Goal: Find contact information: Find contact information

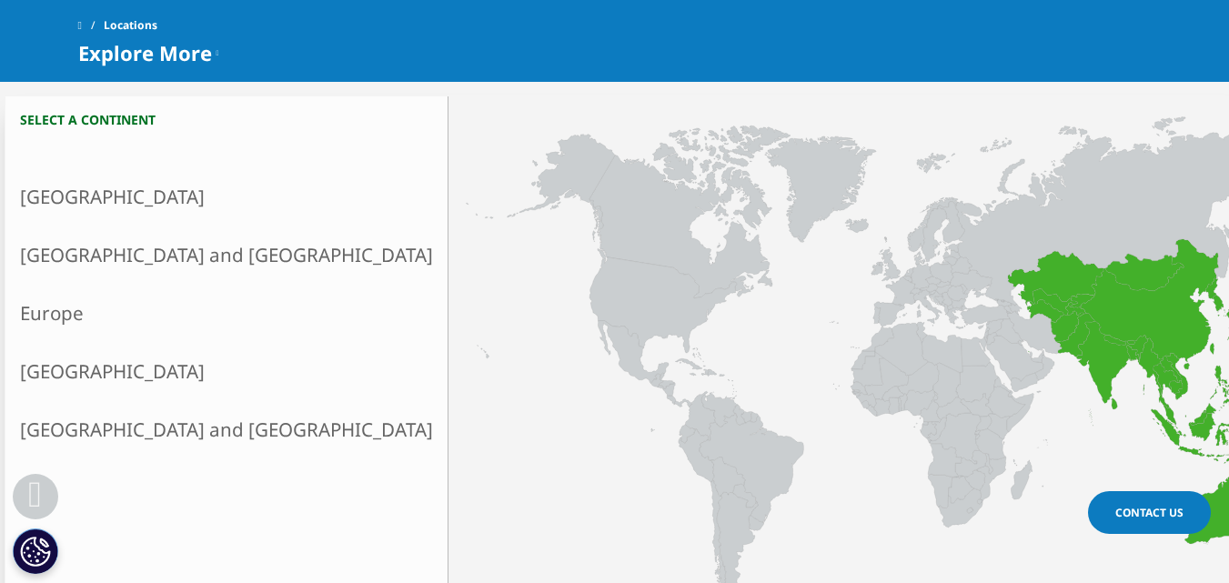
click at [77, 252] on link "Asia and Oceania" at bounding box center [226, 255] width 442 height 58
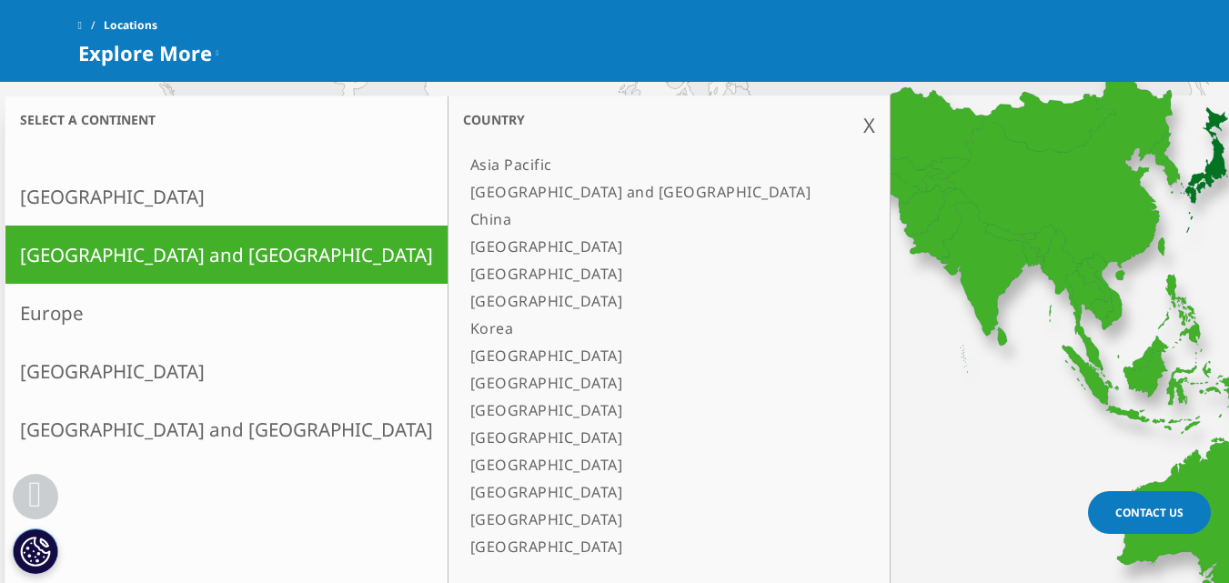
click at [463, 303] on link "[GEOGRAPHIC_DATA]" at bounding box center [660, 301] width 394 height 27
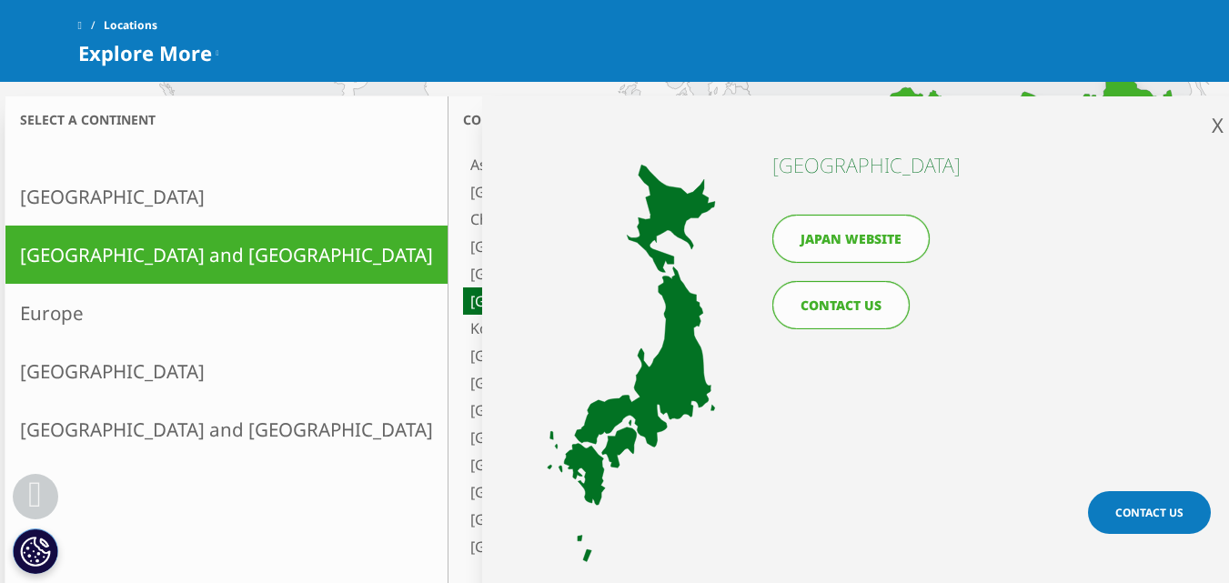
click at [839, 249] on link "Japan website" at bounding box center [850, 239] width 157 height 48
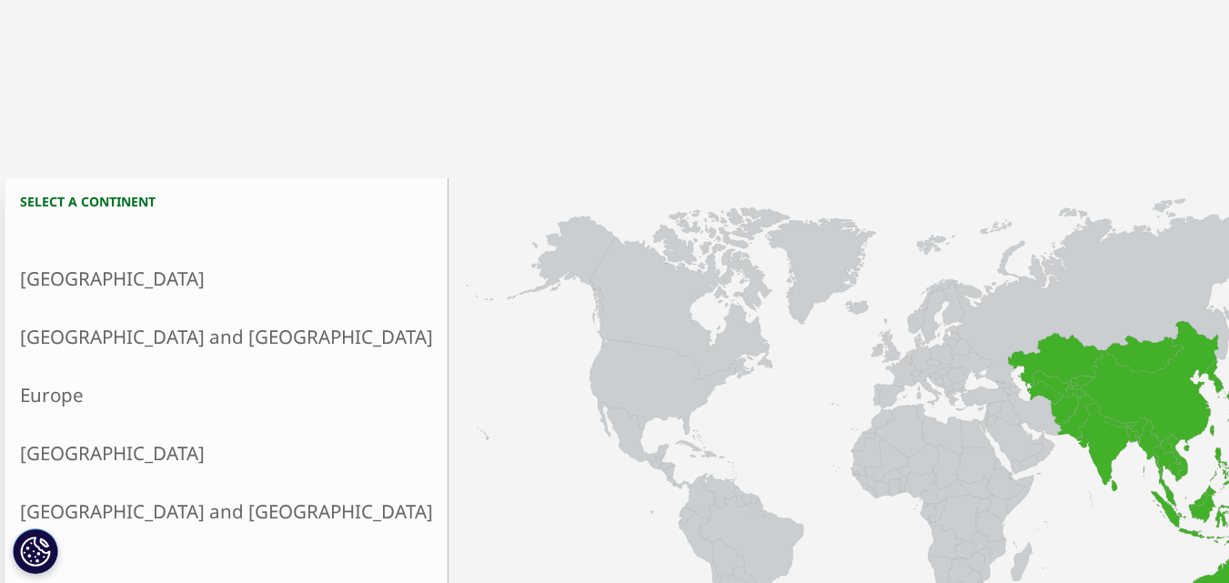
click at [114, 332] on link "[GEOGRAPHIC_DATA] and [GEOGRAPHIC_DATA]" at bounding box center [226, 337] width 442 height 58
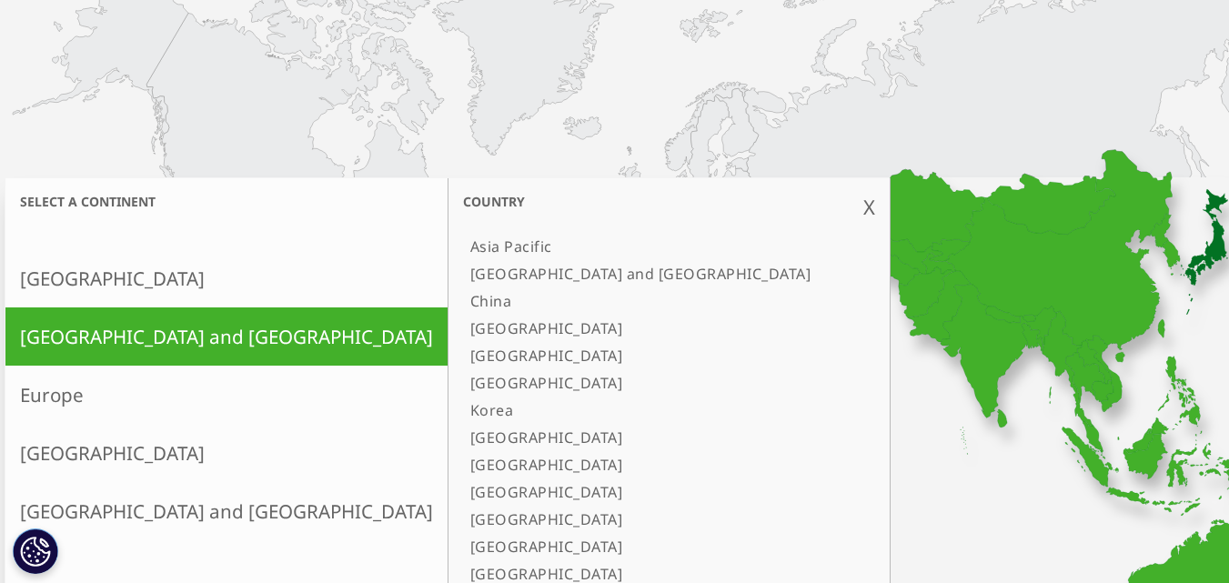
click at [463, 390] on link "[GEOGRAPHIC_DATA]" at bounding box center [660, 382] width 394 height 27
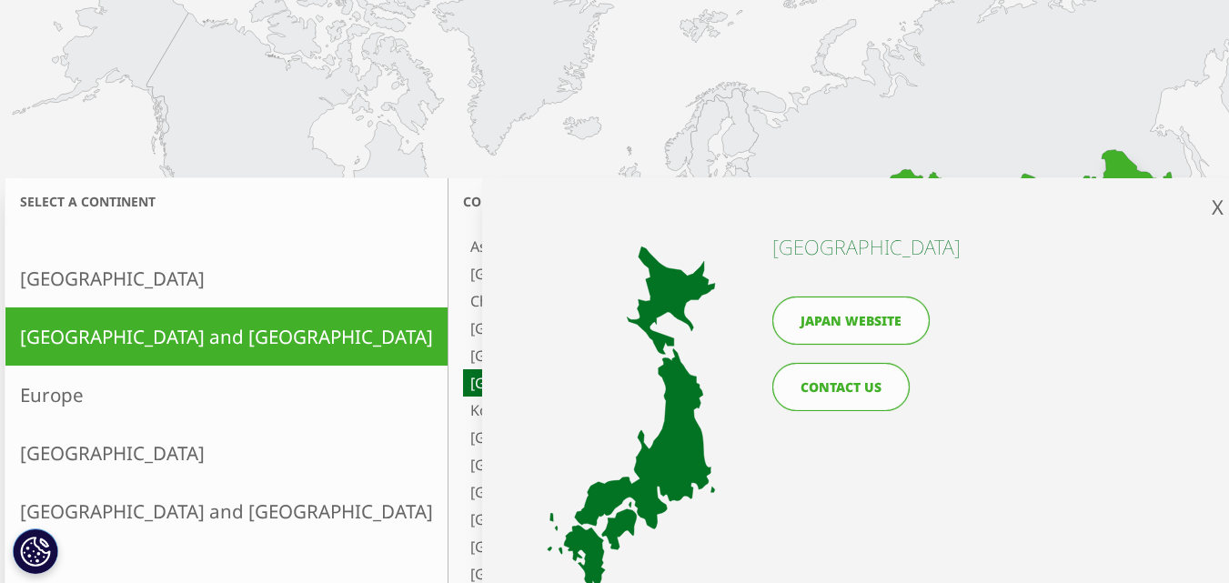
click at [806, 383] on link "CONTACT US" at bounding box center [840, 387] width 137 height 48
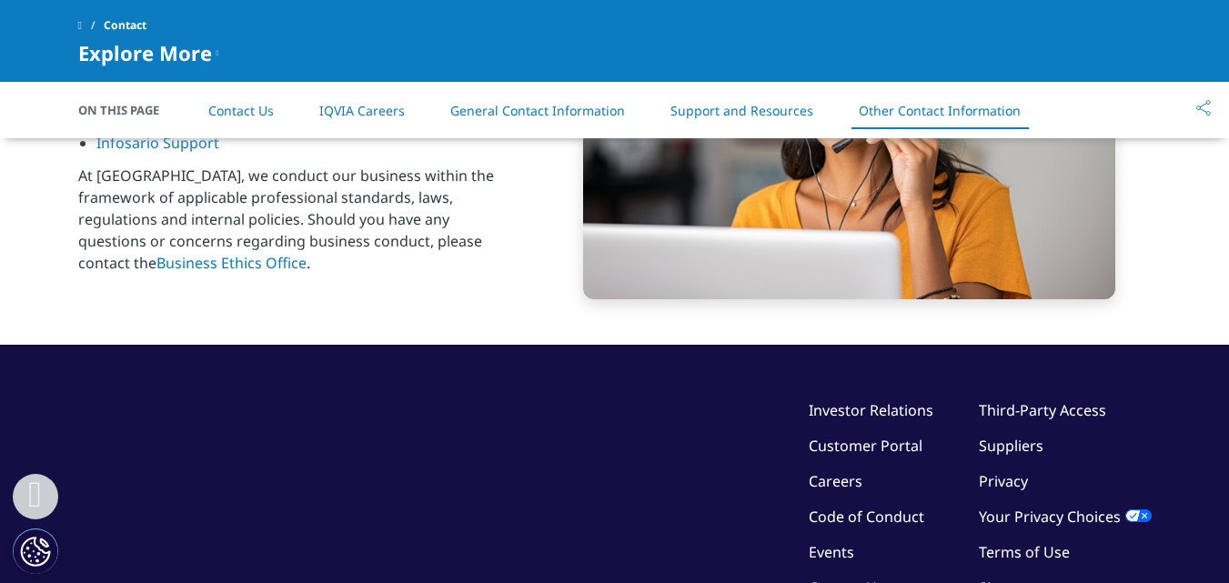
scroll to position [2660, 0]
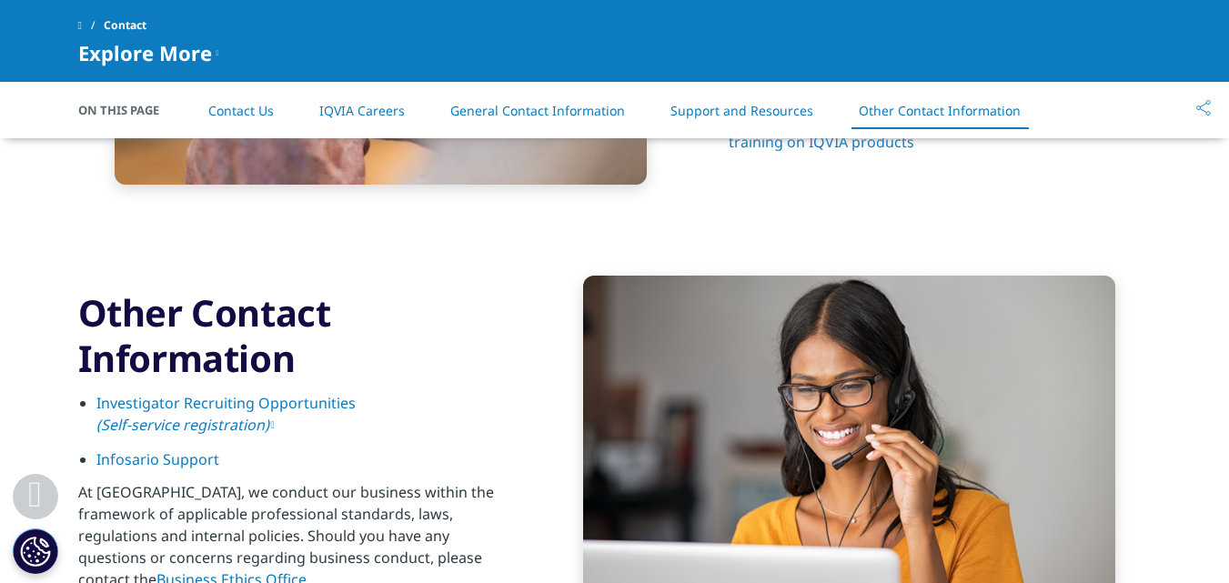
click at [235, 108] on link "Contact Us" at bounding box center [241, 110] width 66 height 17
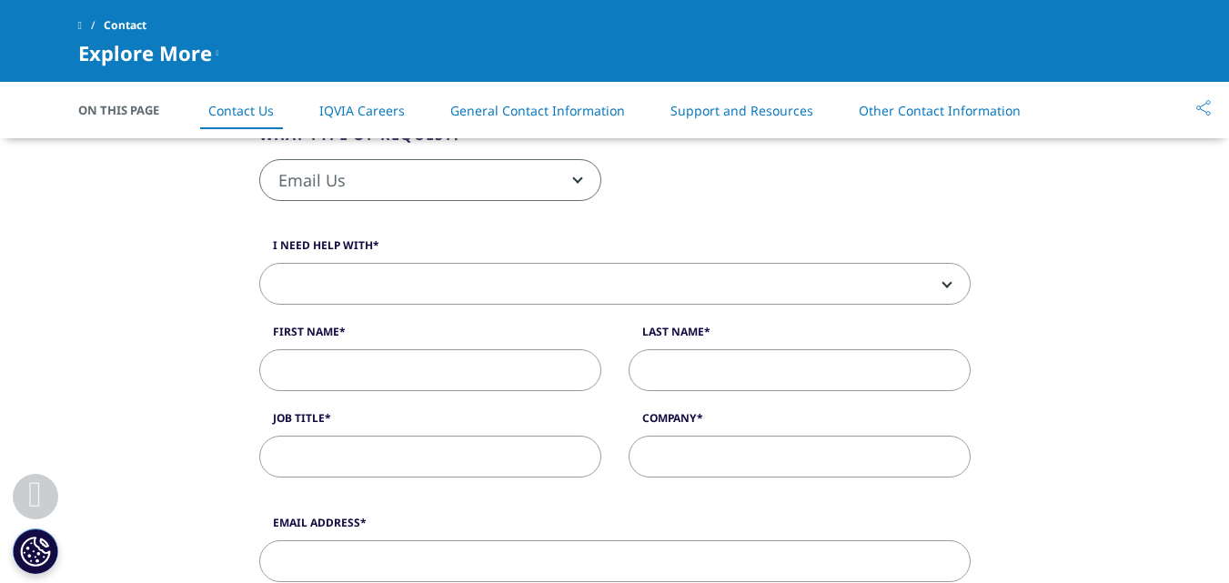
scroll to position [368, 0]
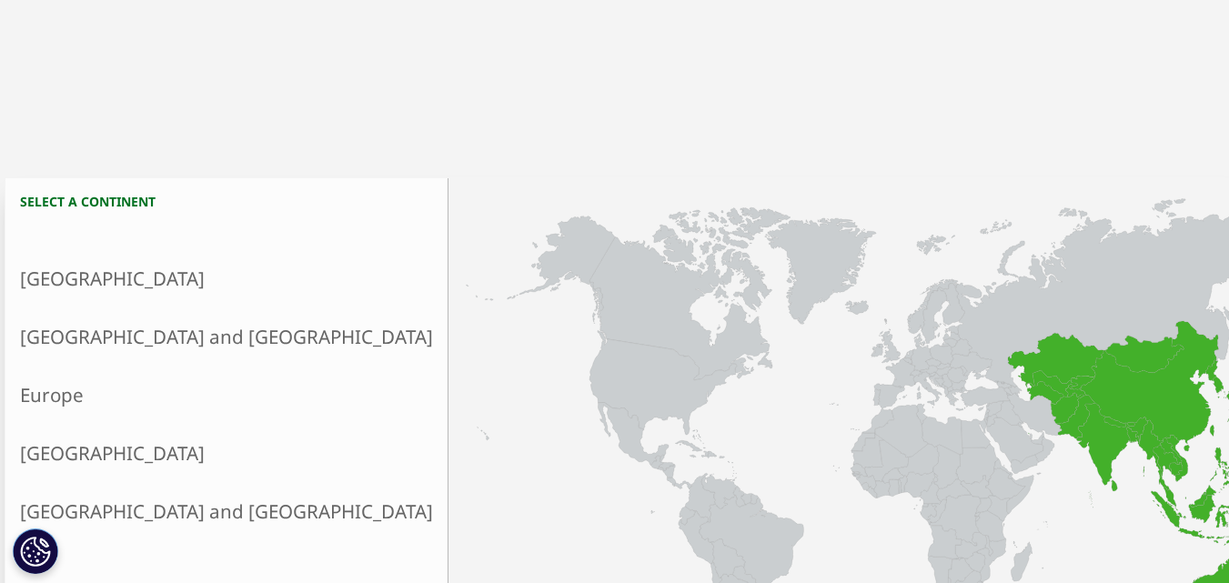
click at [56, 341] on link "Asia and Oceania" at bounding box center [226, 337] width 442 height 58
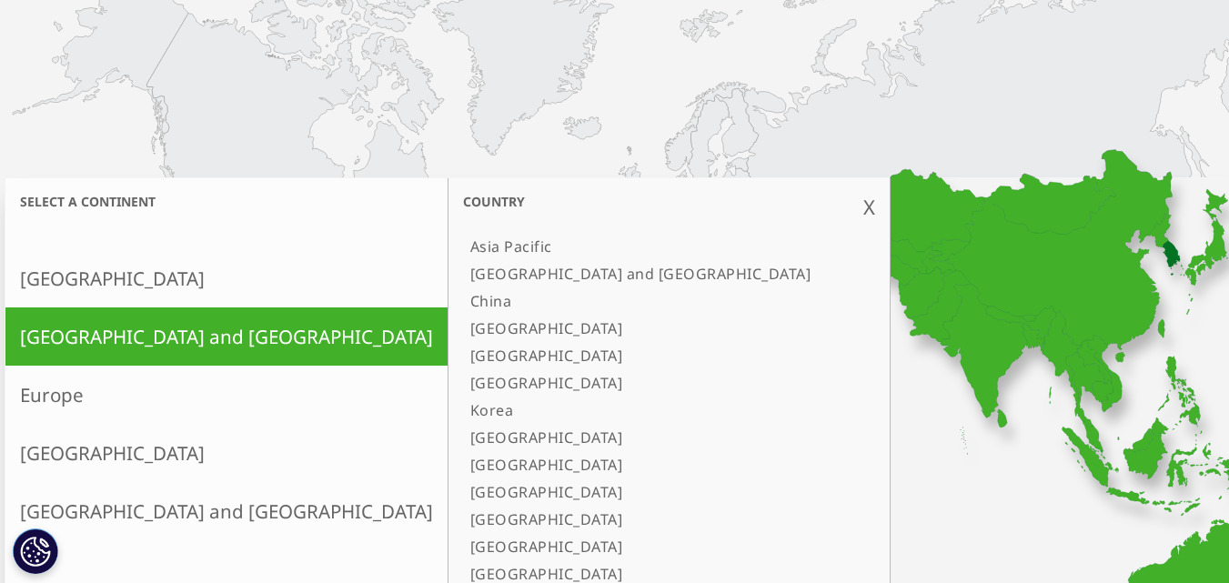
click at [463, 388] on link "[GEOGRAPHIC_DATA]" at bounding box center [660, 382] width 394 height 27
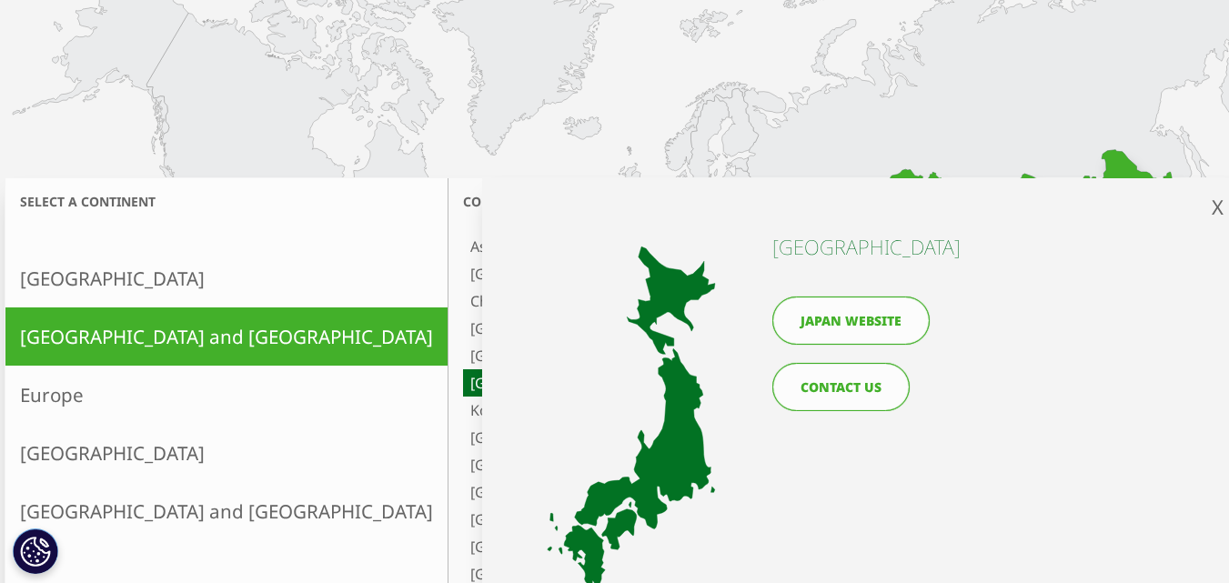
click at [884, 319] on link "Japan website" at bounding box center [850, 321] width 157 height 48
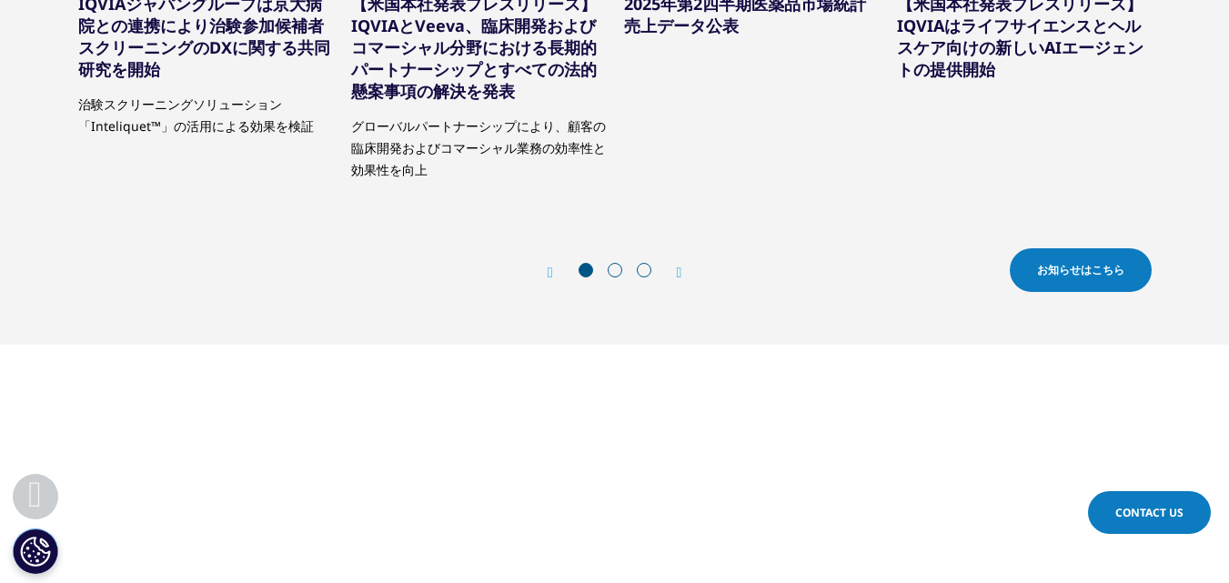
scroll to position [910, 0]
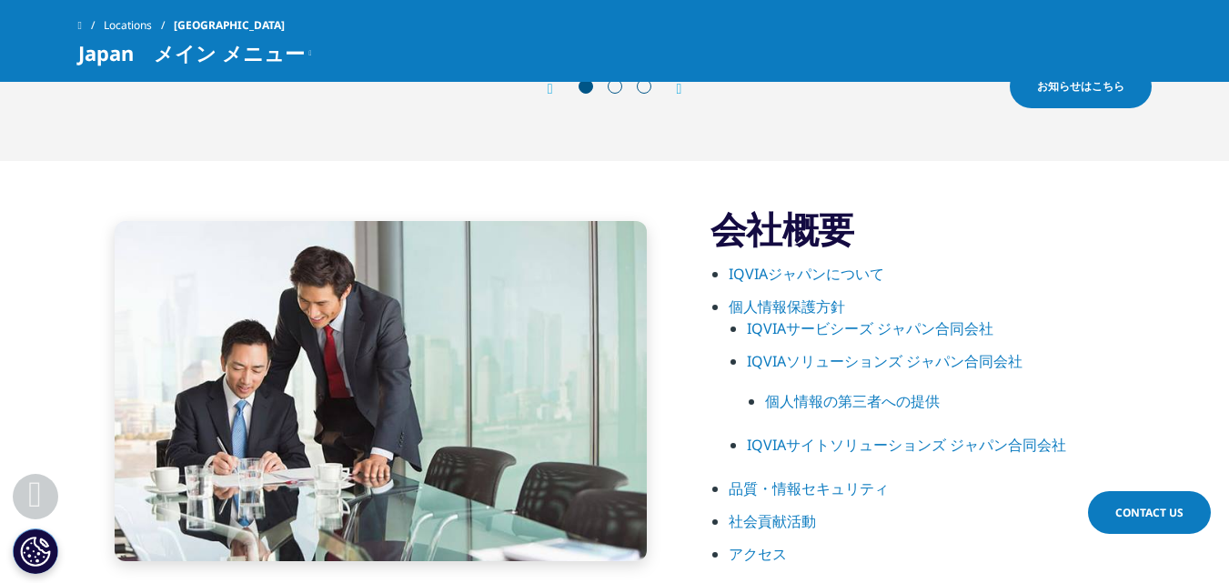
drag, startPoint x: 849, startPoint y: 359, endPoint x: 1088, endPoint y: 266, distance: 257.0
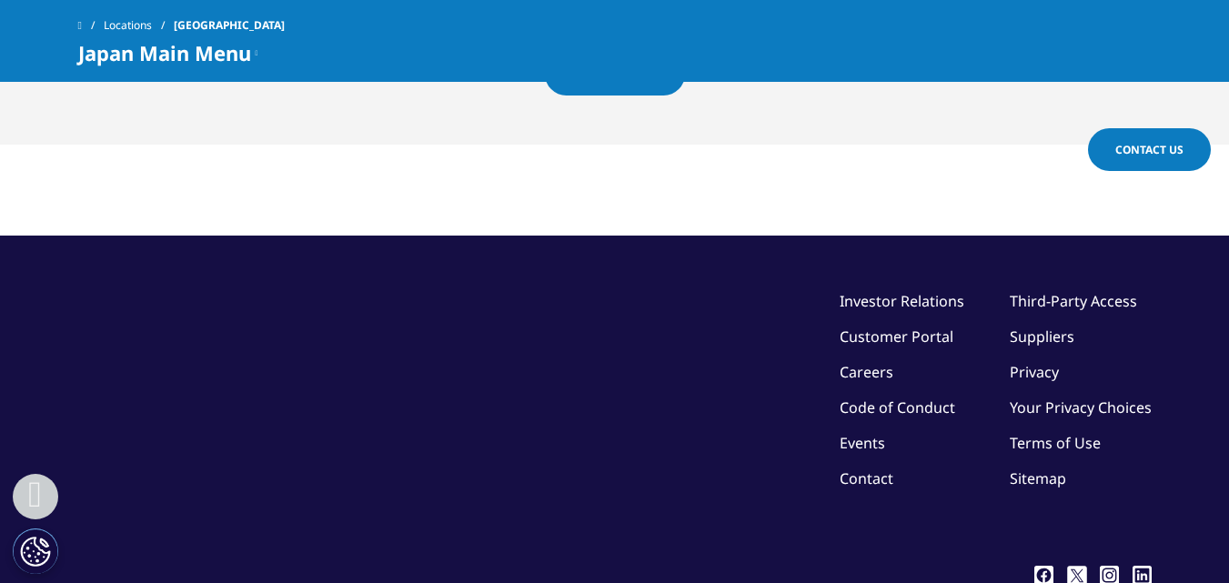
scroll to position [4776, 0]
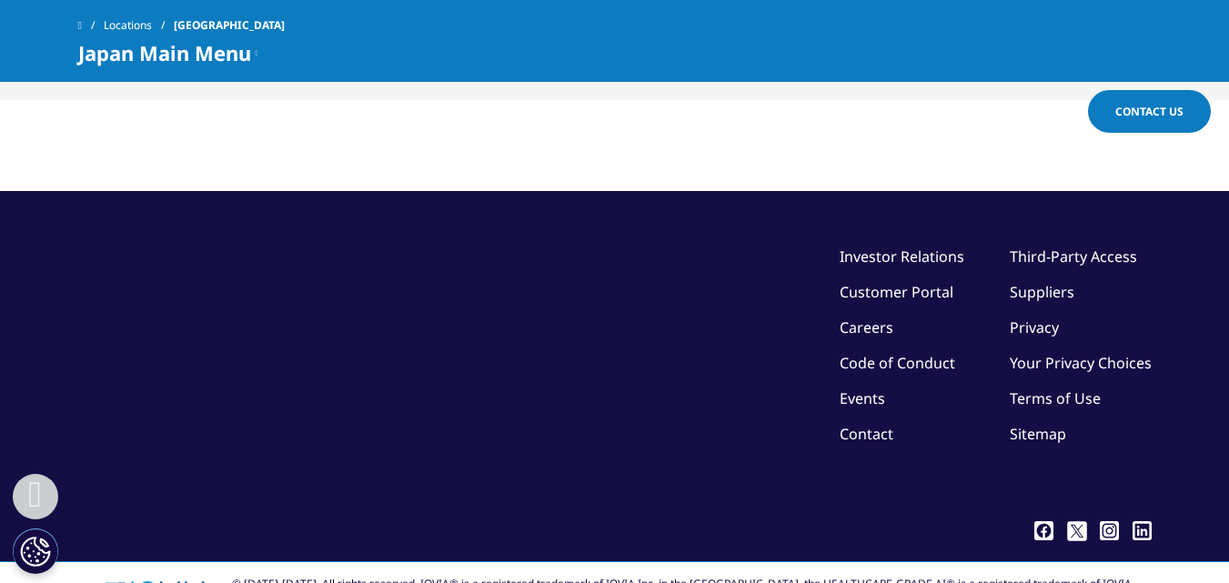
click at [855, 424] on link "Contact" at bounding box center [867, 434] width 54 height 20
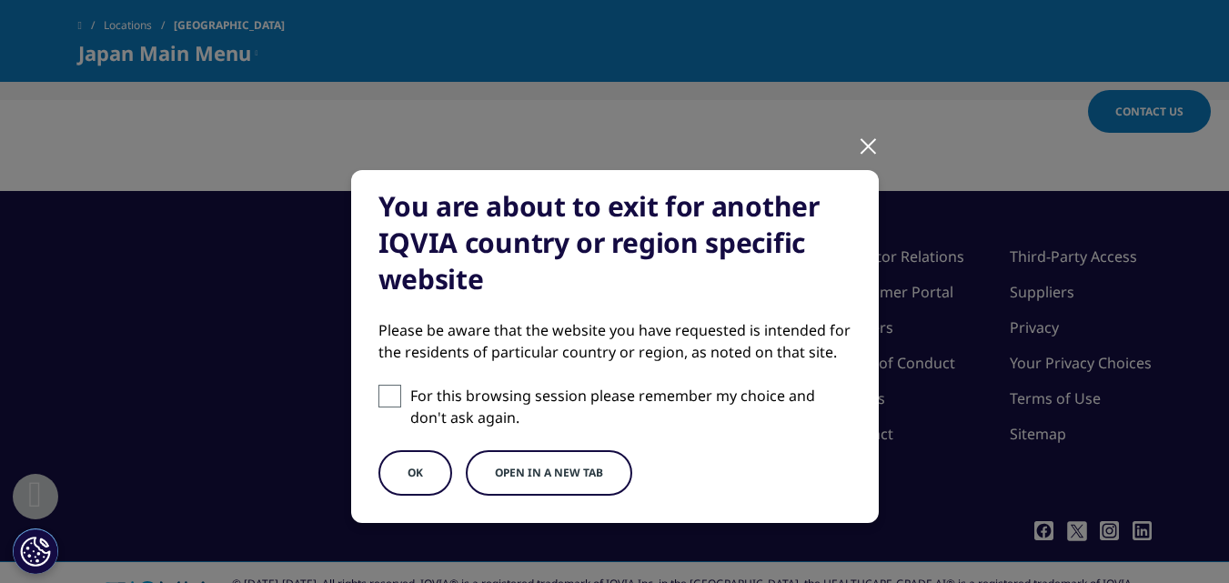
click at [512, 475] on button "Open in a new tab" at bounding box center [549, 472] width 167 height 45
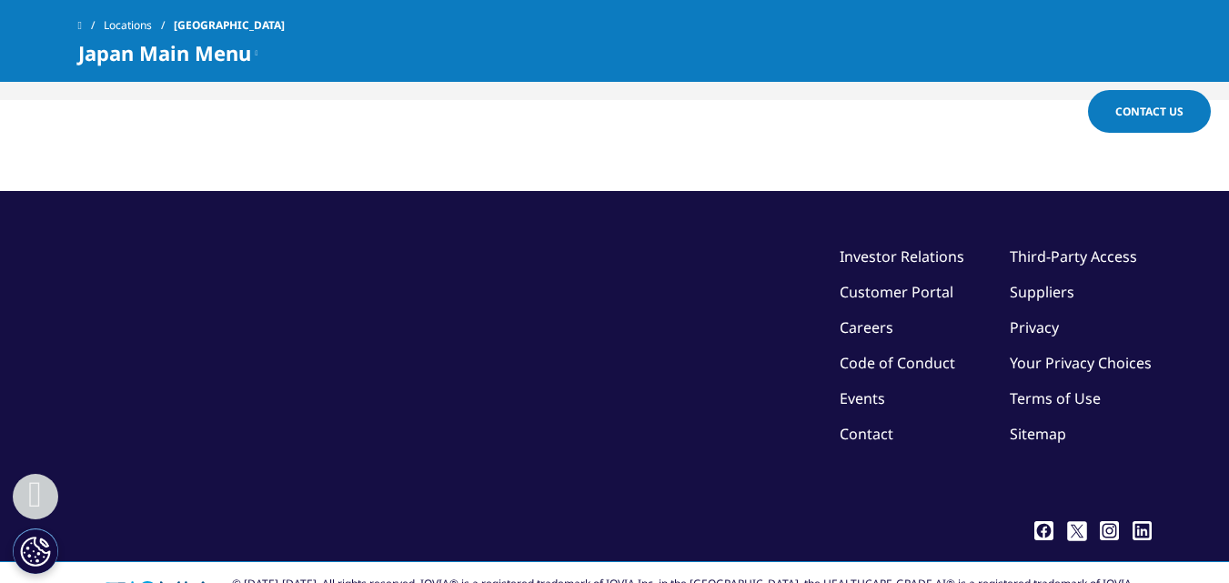
click at [1041, 318] on link "Privacy" at bounding box center [1034, 328] width 49 height 20
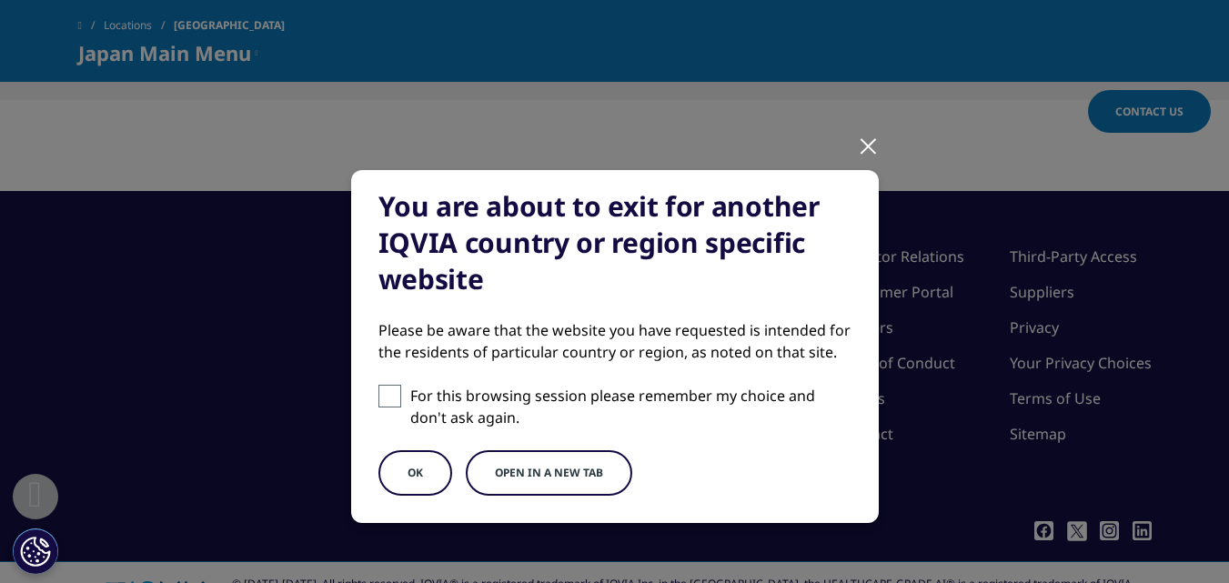
click at [399, 395] on label "For this browsing session please remember my choice and don't ask again." at bounding box center [615, 407] width 473 height 44
click at [399, 395] on input "For this browsing session please remember my choice and don't ask again." at bounding box center [390, 396] width 23 height 23
checkbox input "true"
click at [415, 462] on button "OK" at bounding box center [416, 472] width 74 height 45
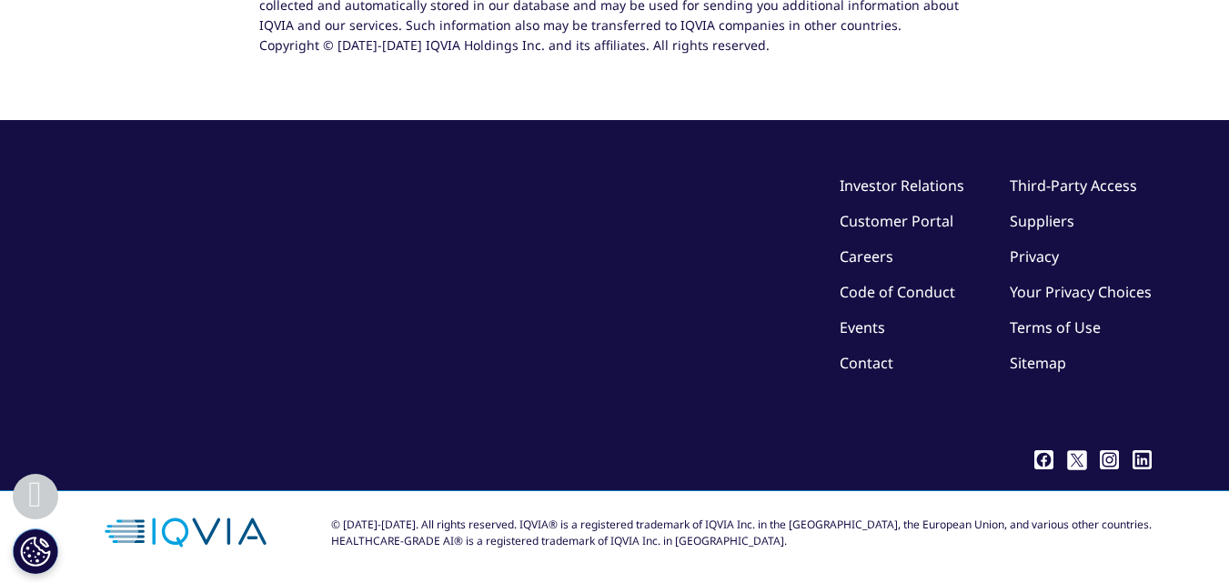
scroll to position [1199, 0]
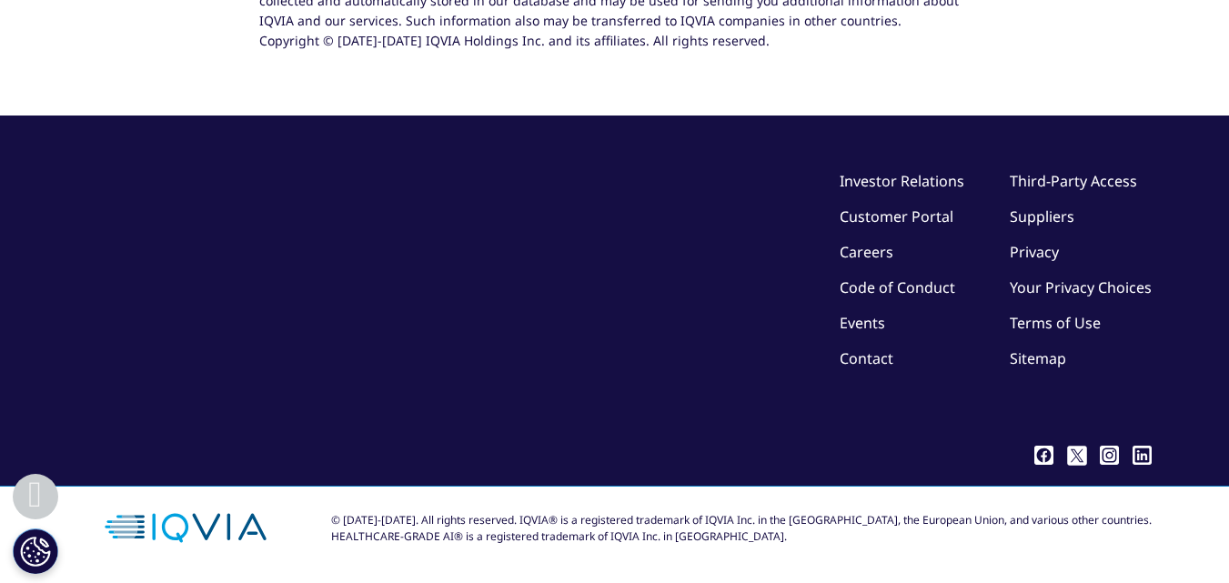
click at [872, 353] on link "Contact" at bounding box center [867, 358] width 54 height 20
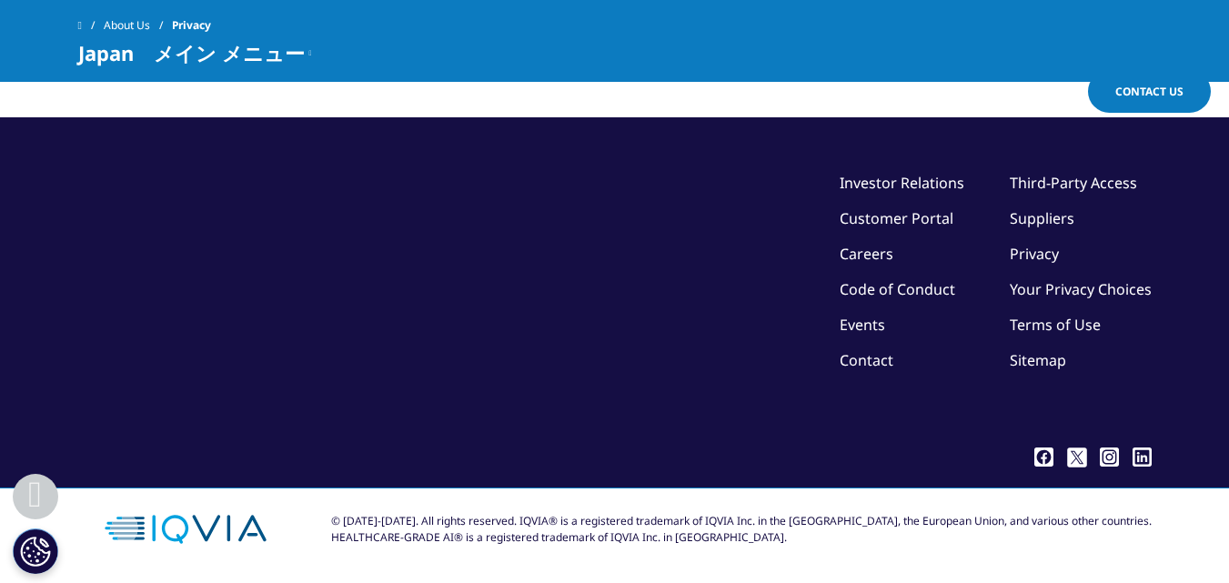
scroll to position [2640, 0]
